Goal: Find specific page/section

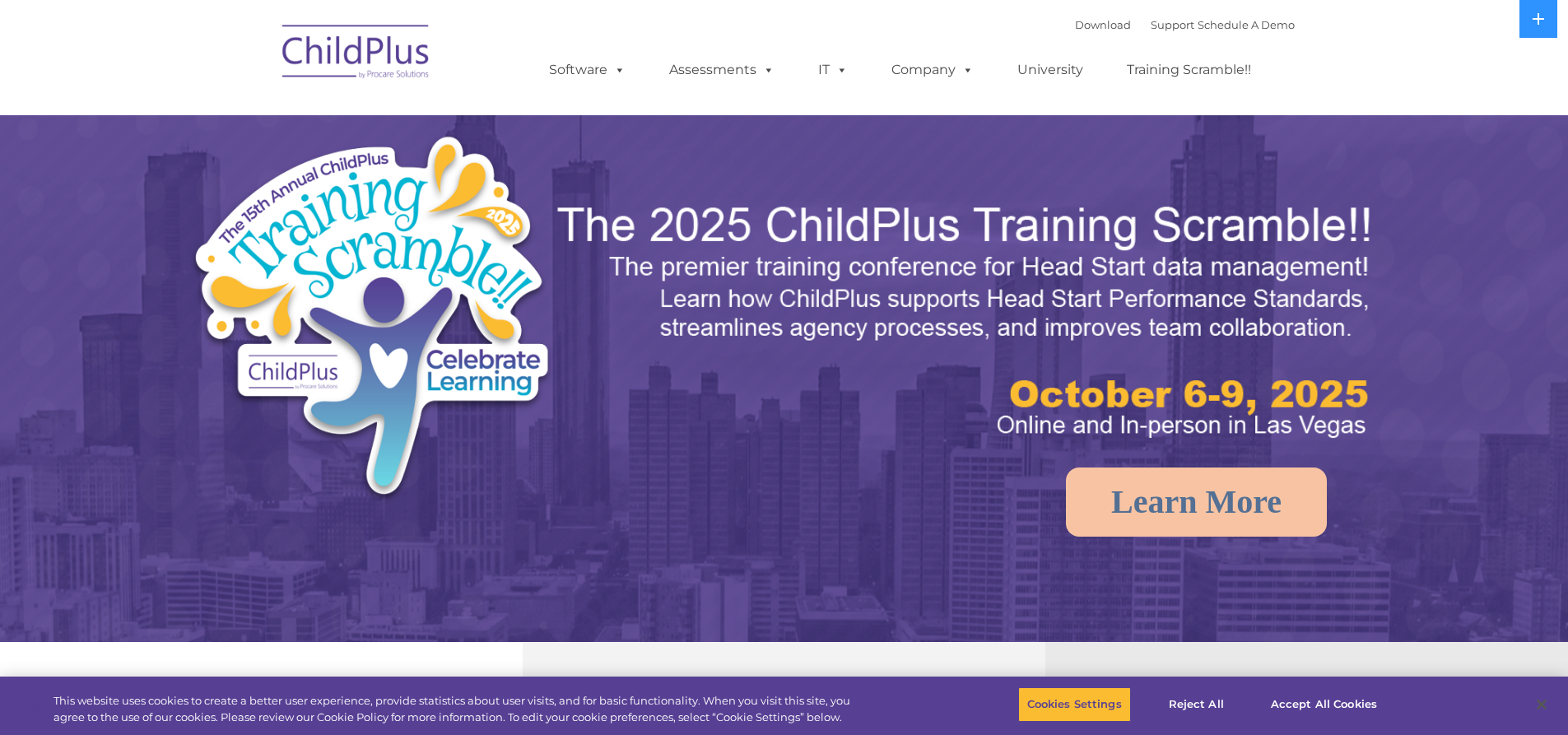
select select "MEDIUM"
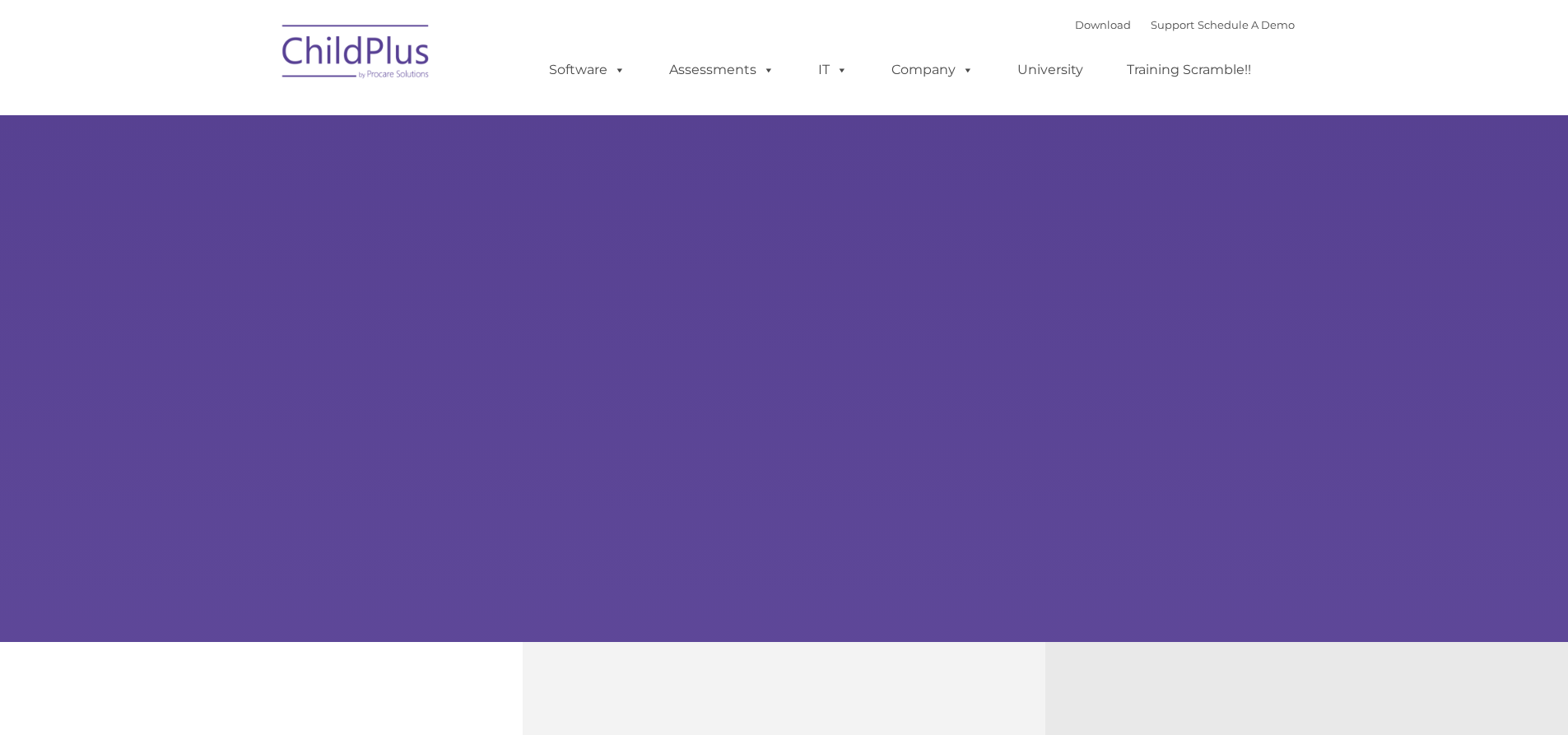
type input ""
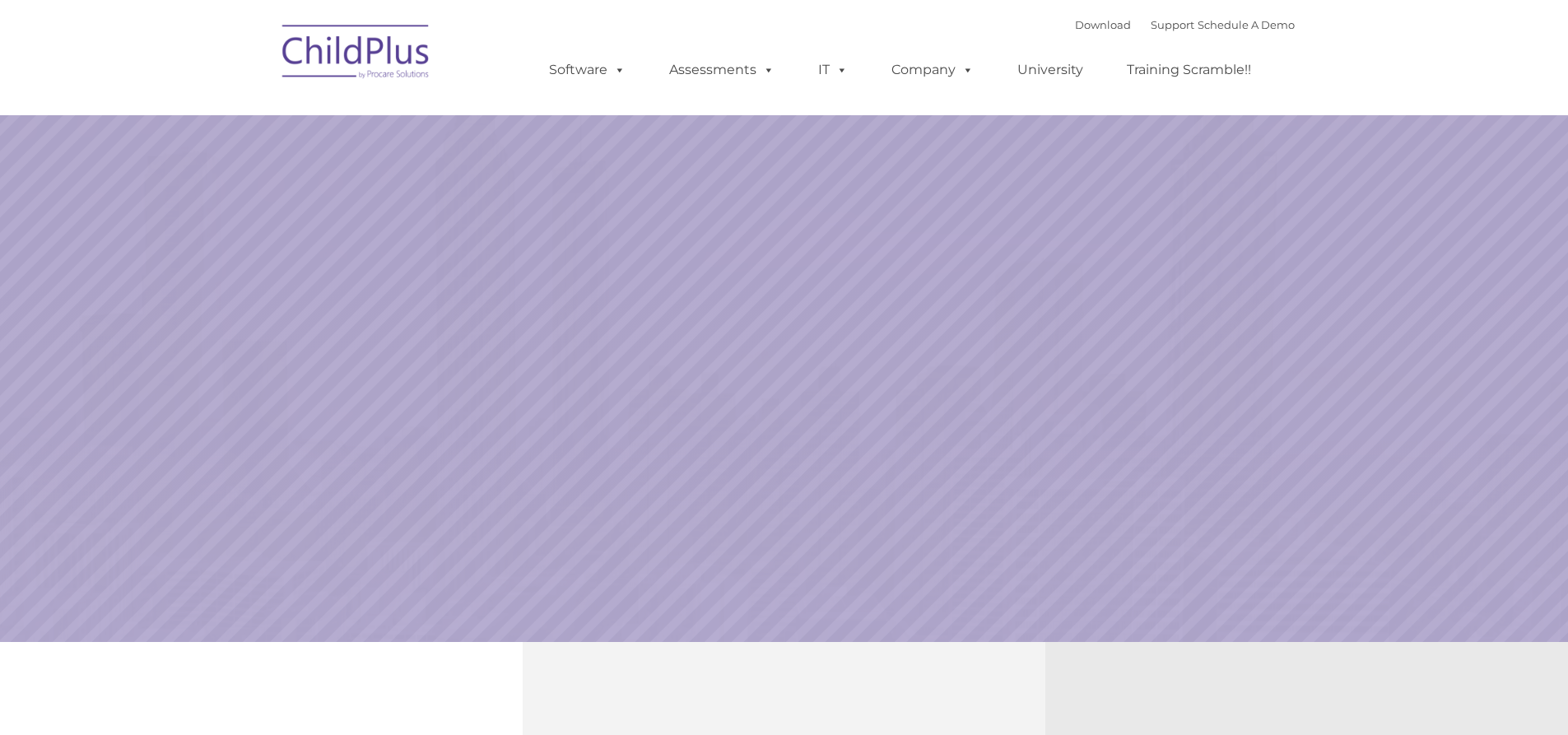
select select "MEDIUM"
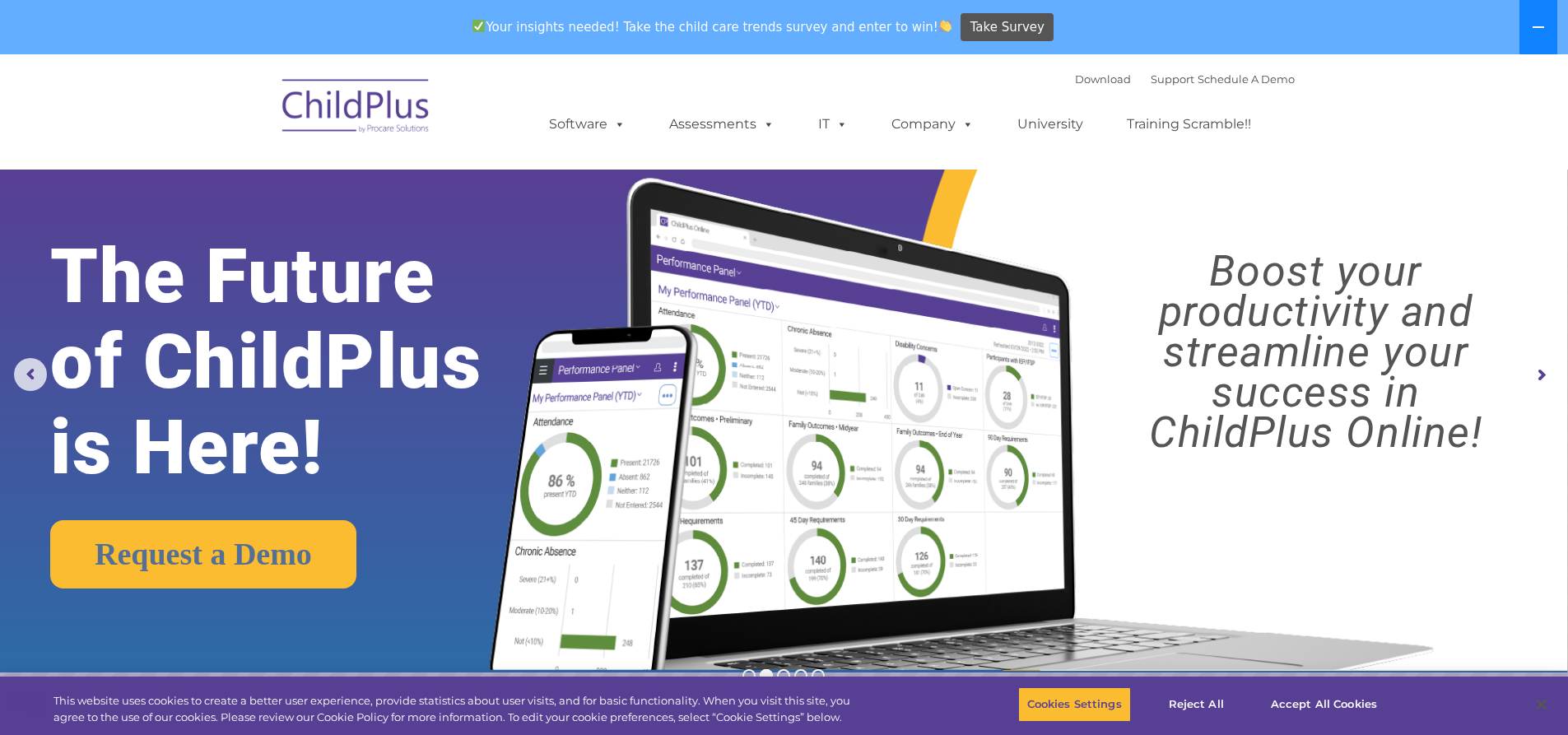
click at [1545, 39] on button at bounding box center [1538, 27] width 38 height 54
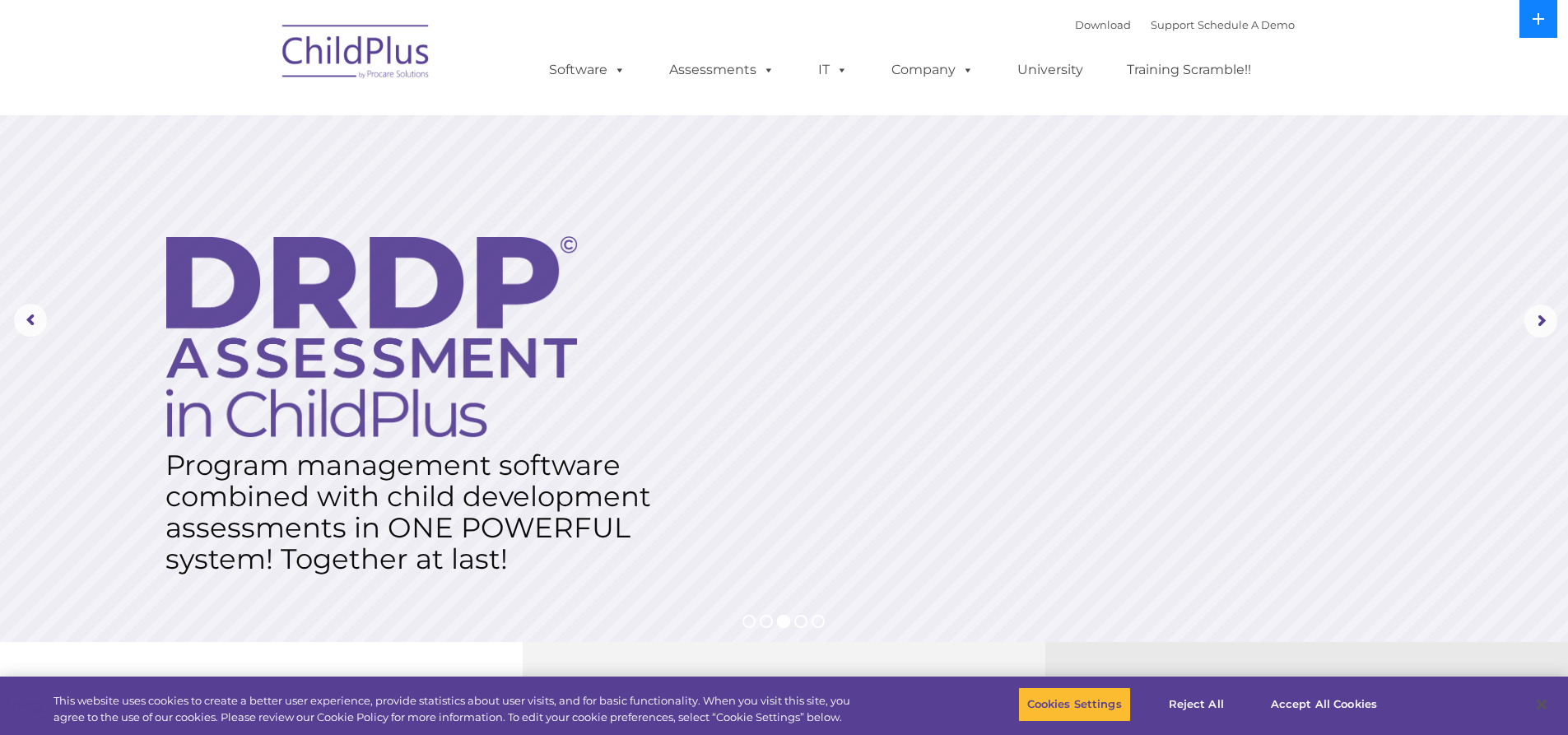
click at [1542, 24] on icon at bounding box center [1538, 18] width 13 height 13
